Goal: Information Seeking & Learning: Learn about a topic

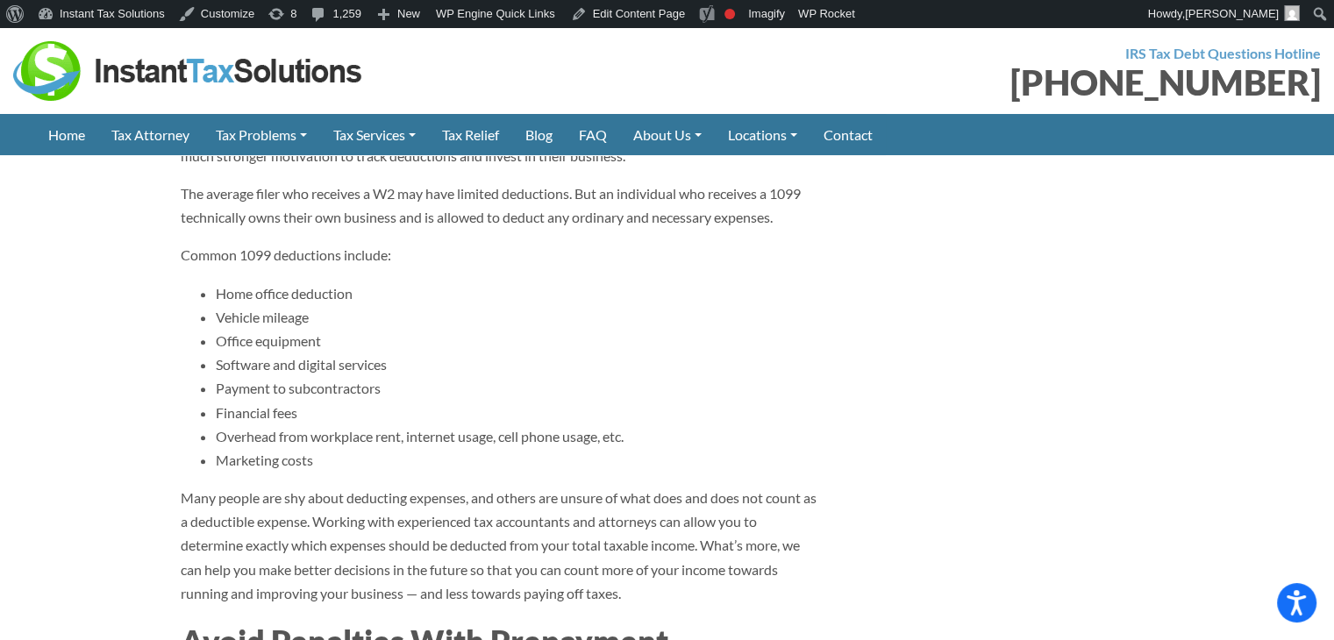
scroll to position [2630, 0]
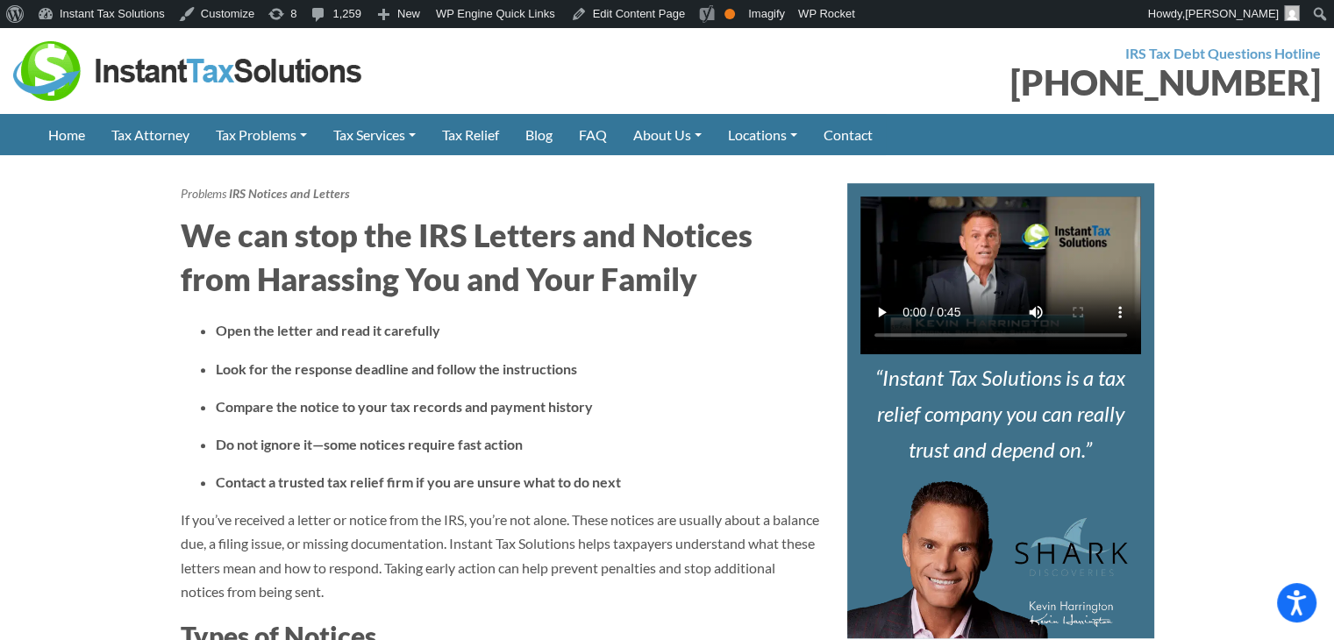
scroll to position [526, 0]
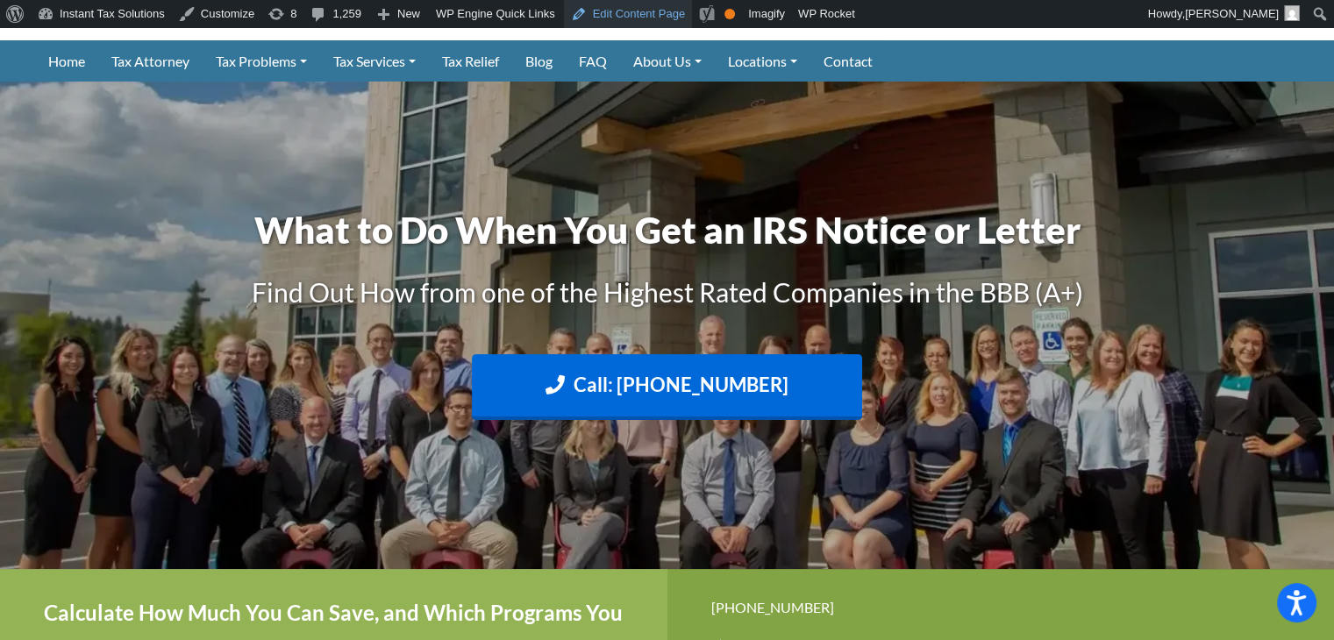
scroll to position [175, 0]
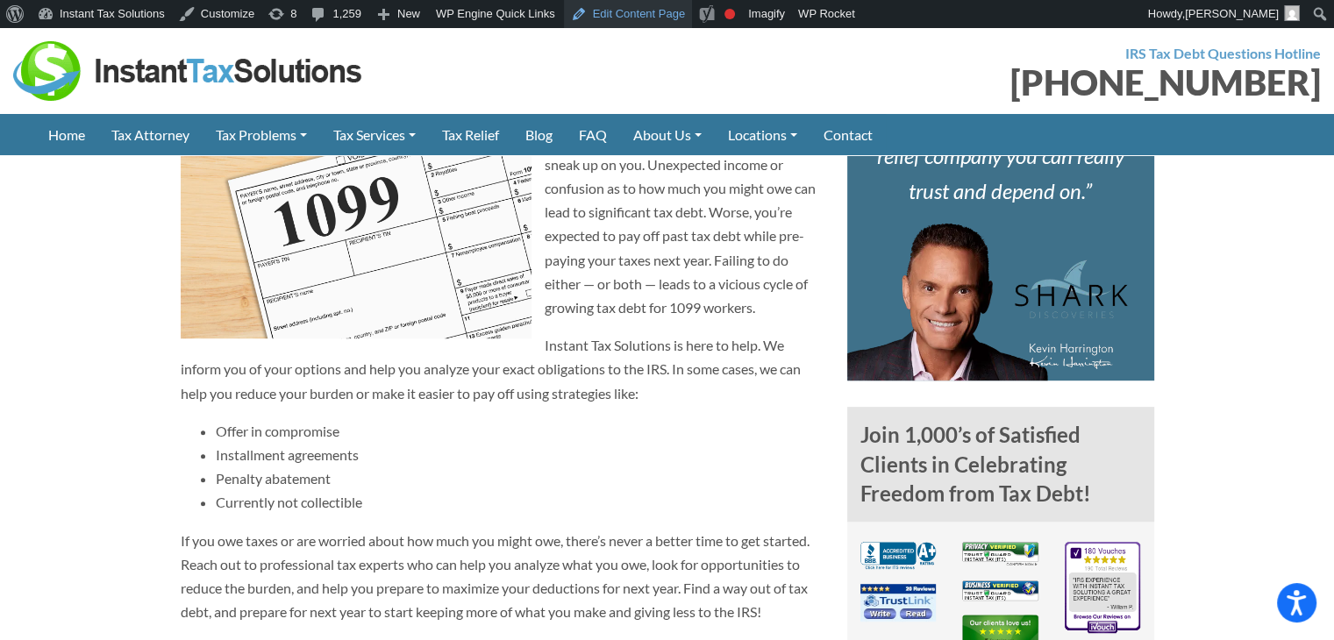
scroll to position [701, 0]
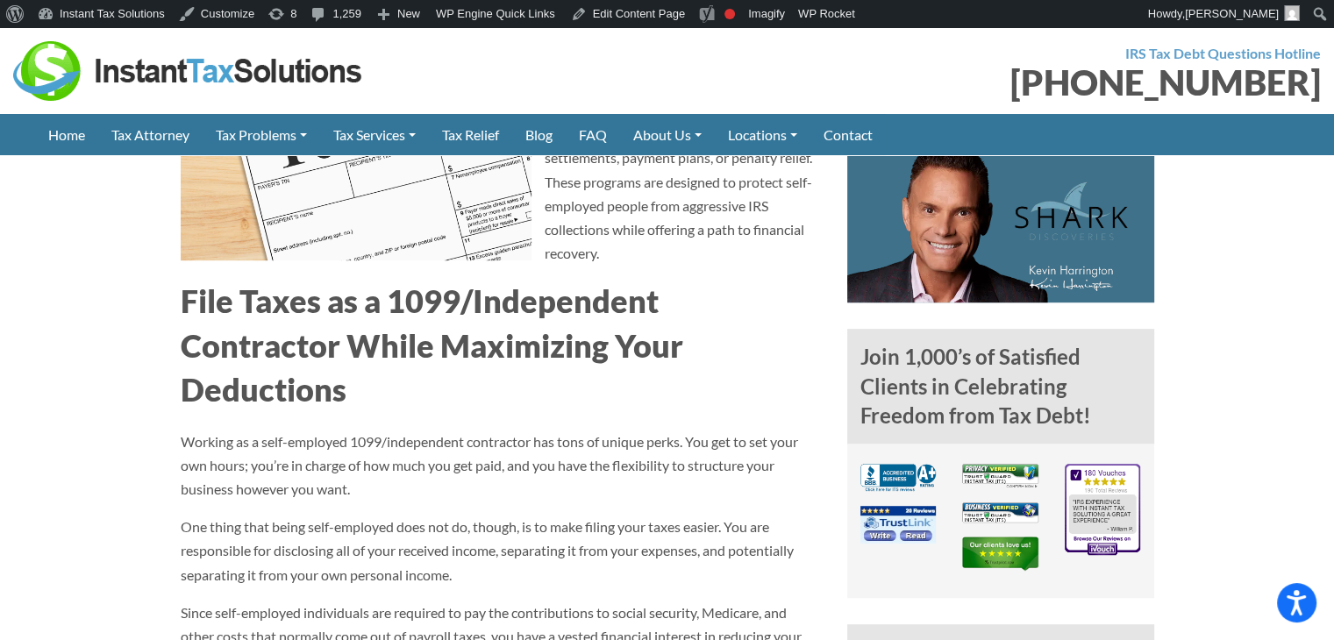
scroll to position [526, 0]
